Goal: Transaction & Acquisition: Purchase product/service

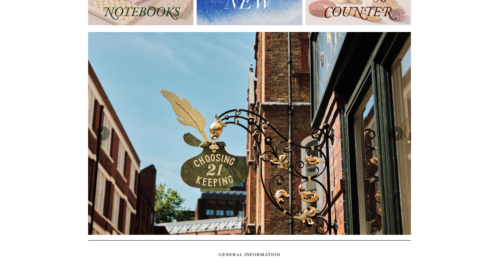
scroll to position [138, 0]
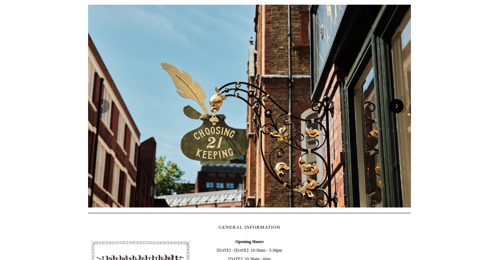
click at [397, 104] on button "Next" at bounding box center [396, 106] width 14 height 14
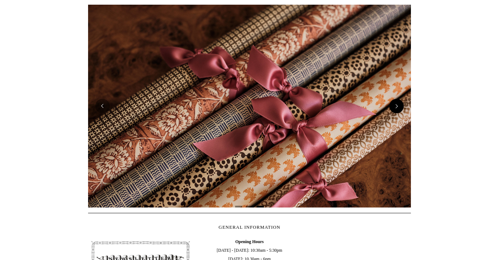
click at [397, 104] on button "Next" at bounding box center [396, 106] width 14 height 14
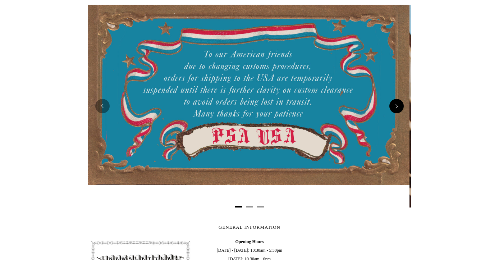
scroll to position [0, 0]
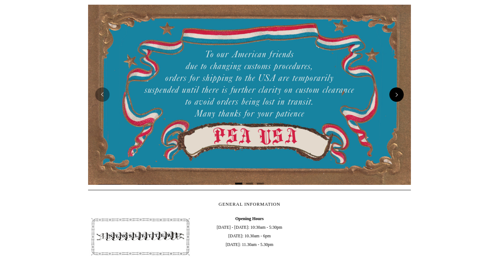
click at [395, 96] on button "Next" at bounding box center [396, 94] width 14 height 14
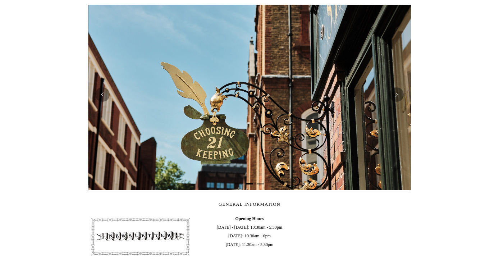
scroll to position [0, 323]
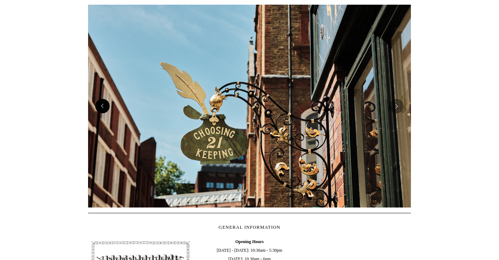
click at [103, 109] on button "Previous" at bounding box center [102, 106] width 14 height 14
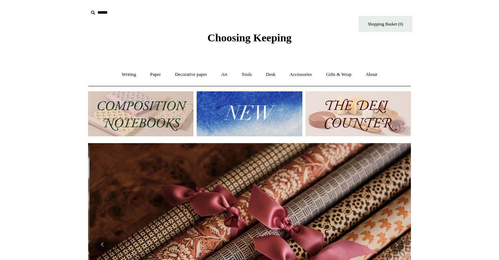
scroll to position [0, 645]
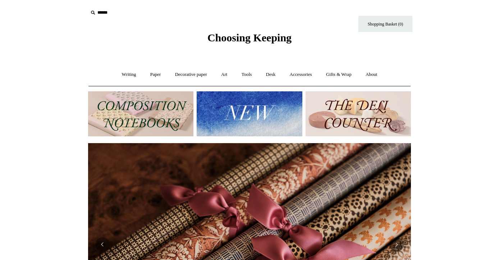
click at [253, 99] on img at bounding box center [249, 113] width 105 height 45
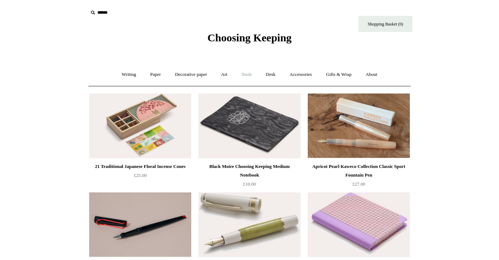
click at [245, 72] on link "Tools +" at bounding box center [246, 74] width 23 height 19
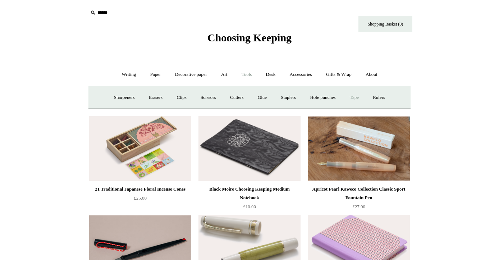
click at [362, 97] on link "Tape +" at bounding box center [354, 97] width 22 height 19
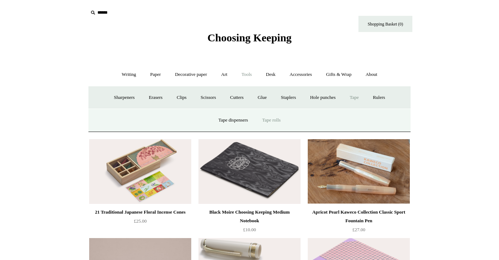
click at [270, 115] on link "Tape rolls" at bounding box center [270, 120] width 31 height 19
